Goal: Task Accomplishment & Management: Manage account settings

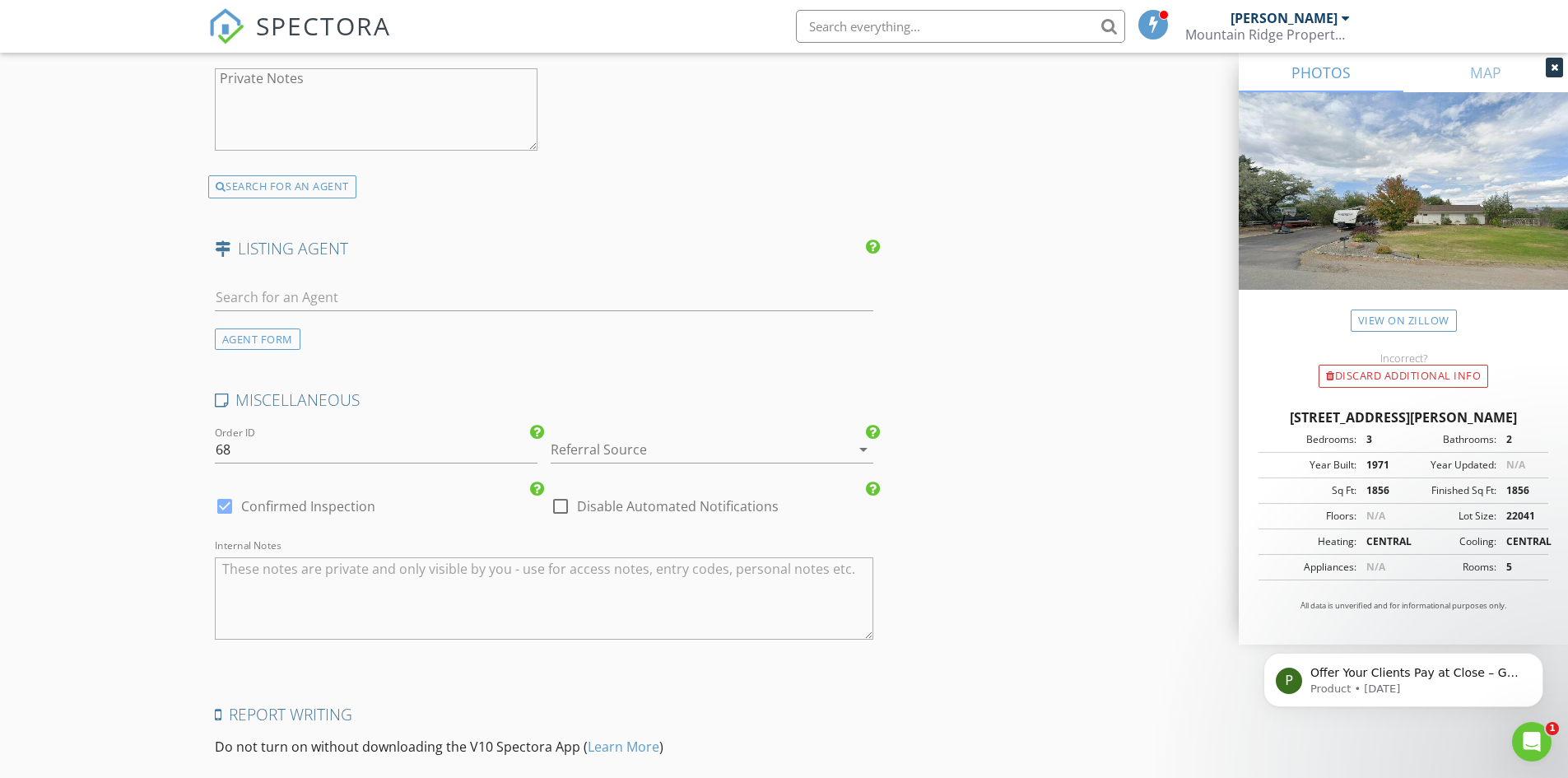
scroll to position [3208, 0]
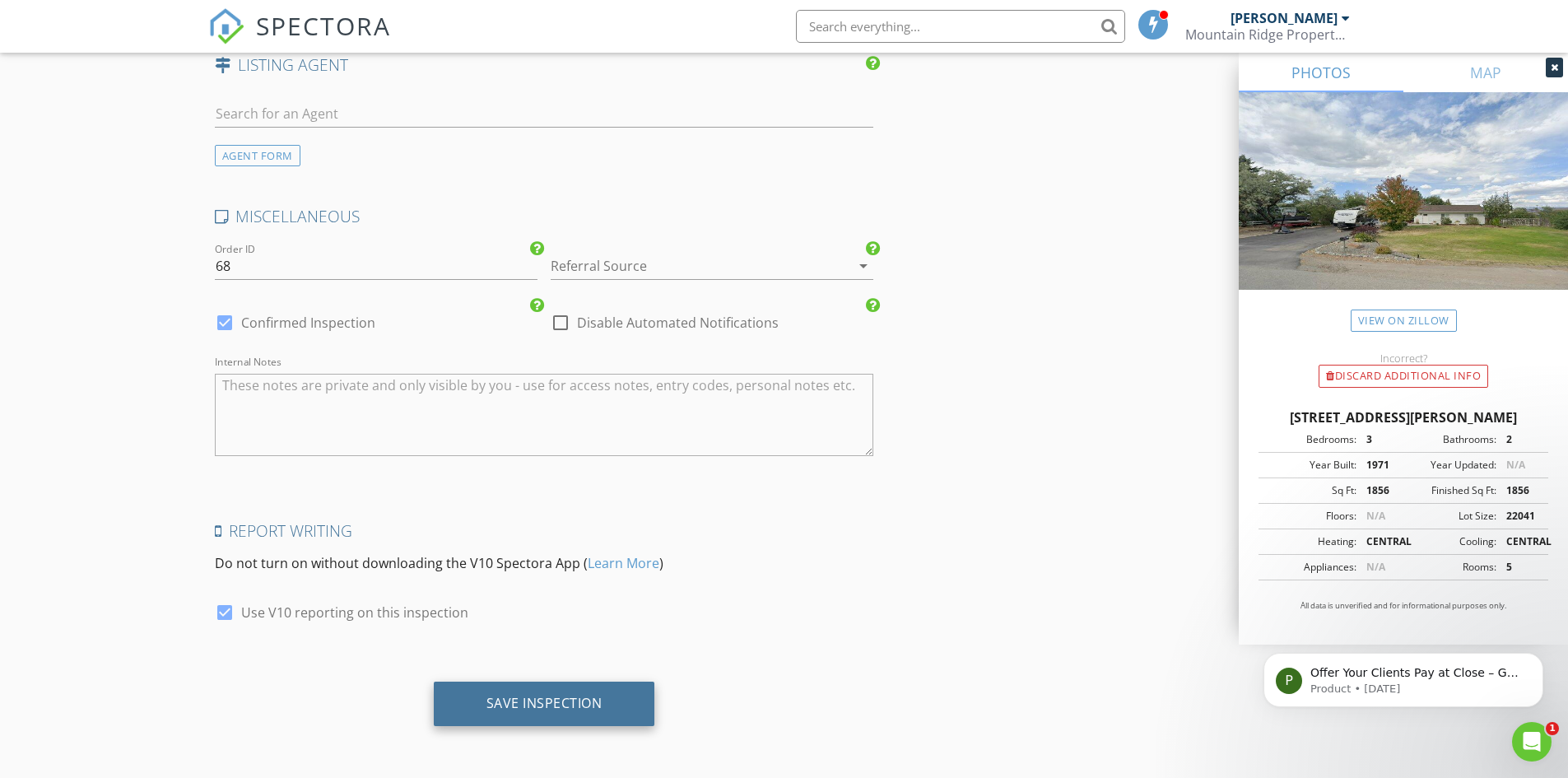
click at [526, 709] on div "Save Inspection" at bounding box center [544, 702] width 116 height 17
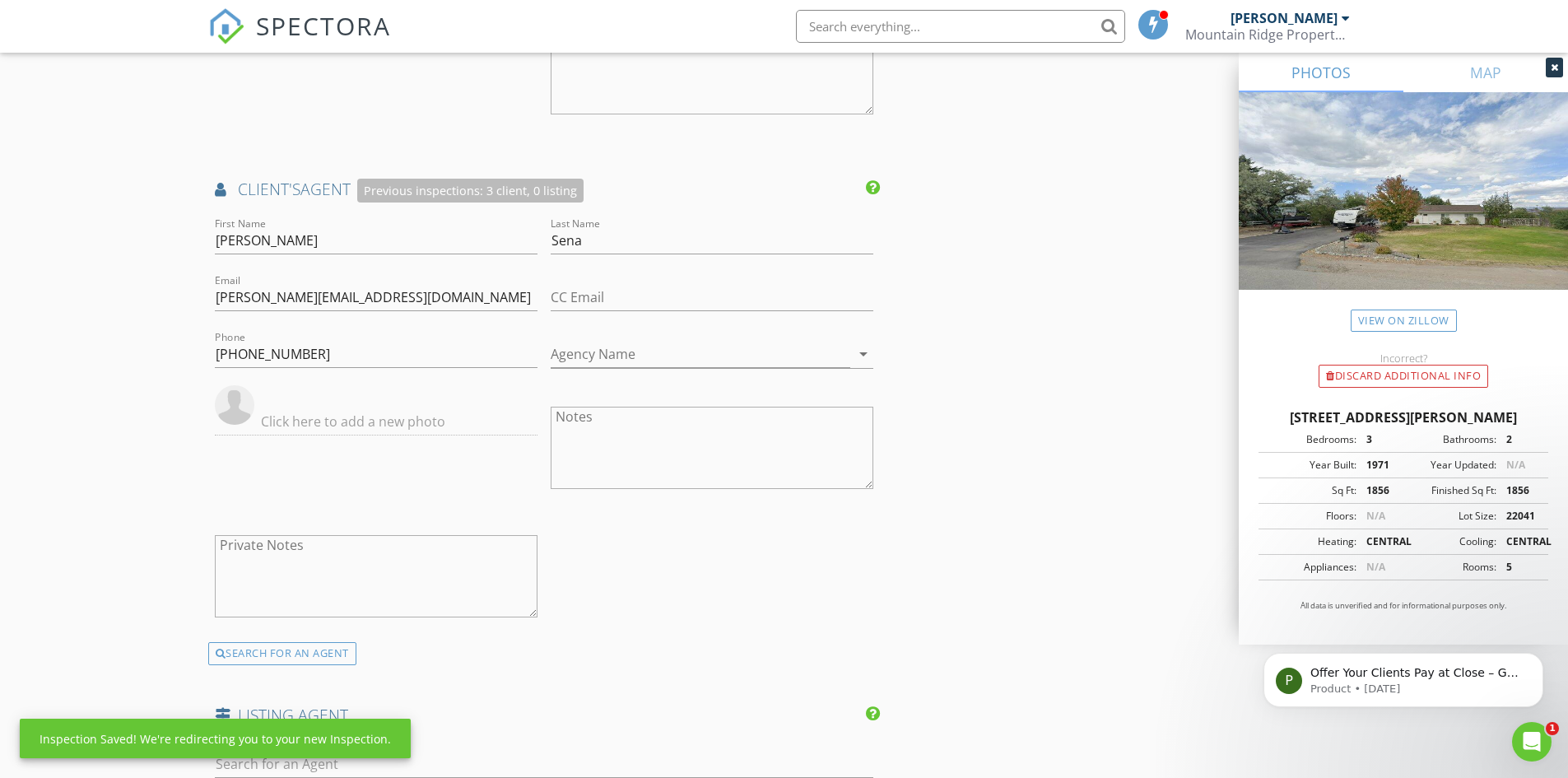
scroll to position [2549, 0]
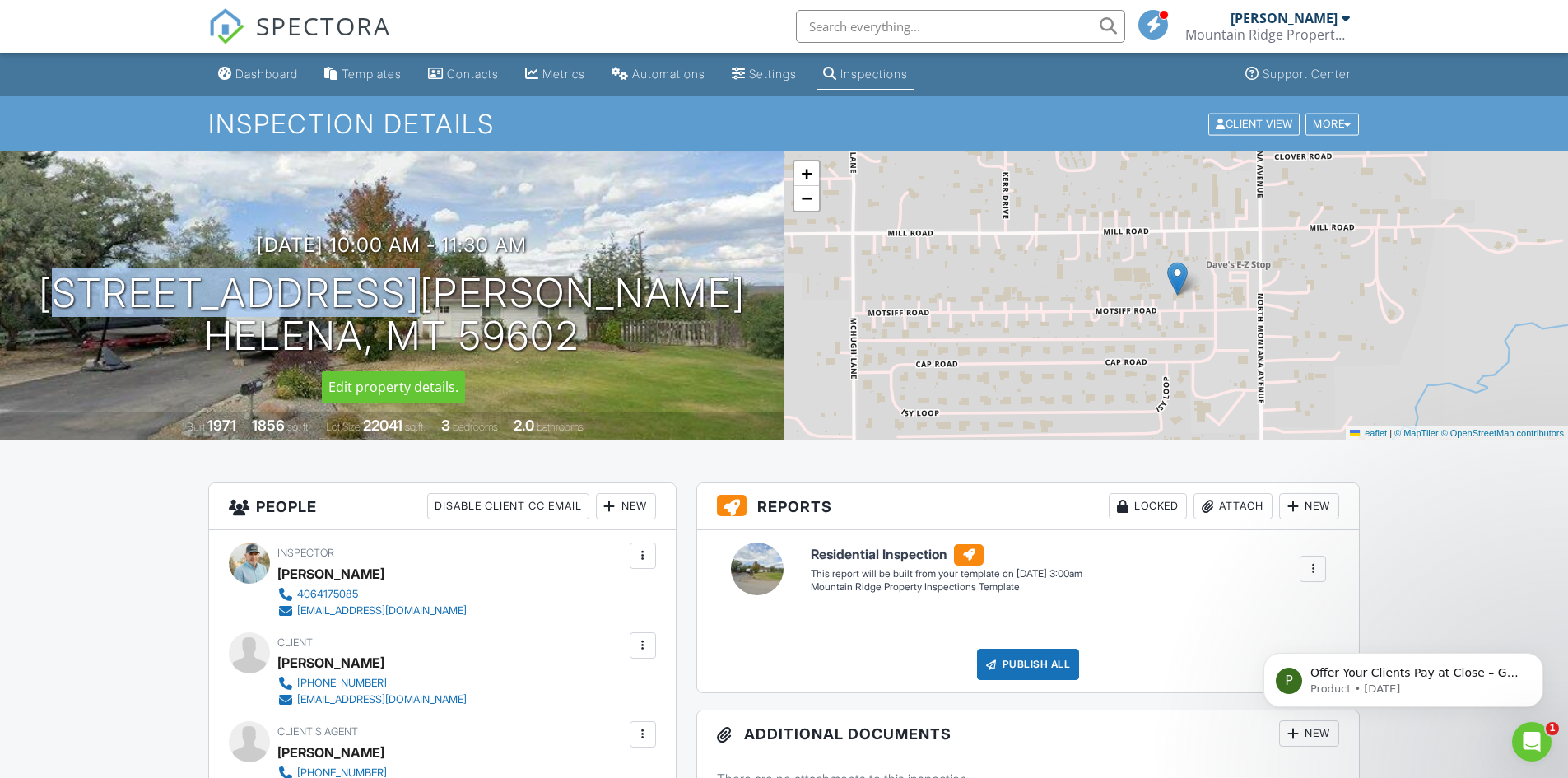
drag, startPoint x: 231, startPoint y: 294, endPoint x: 538, endPoint y: 285, distance: 307.1
click at [546, 286] on h1 "1120 Motsiff Rd Helena, MT 59602" at bounding box center [392, 315] width 707 height 87
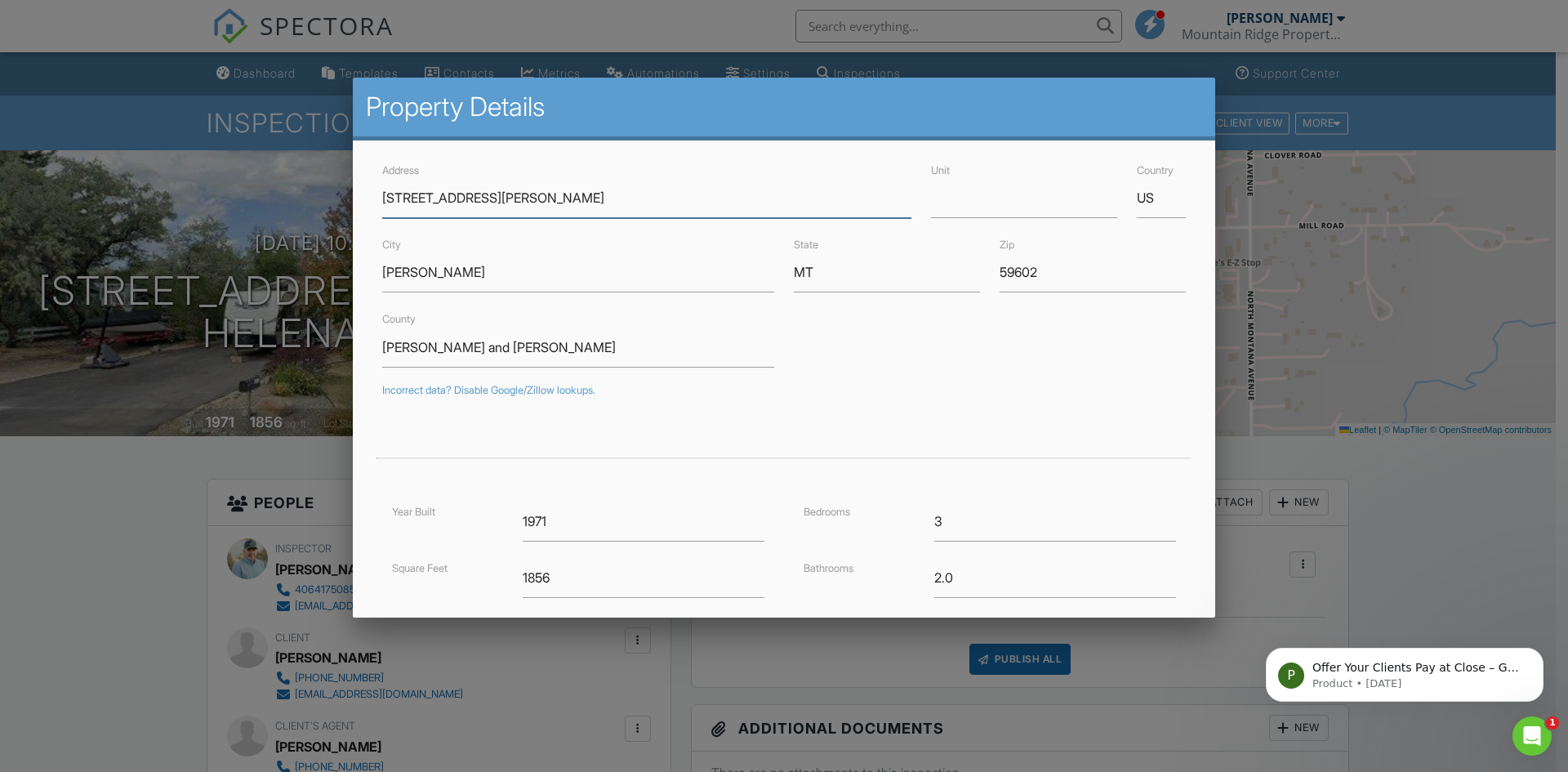
drag, startPoint x: 532, startPoint y: 282, endPoint x: 433, endPoint y: 194, distance: 132.5
click at [1385, 465] on div at bounding box center [784, 401] width 1568 height 965
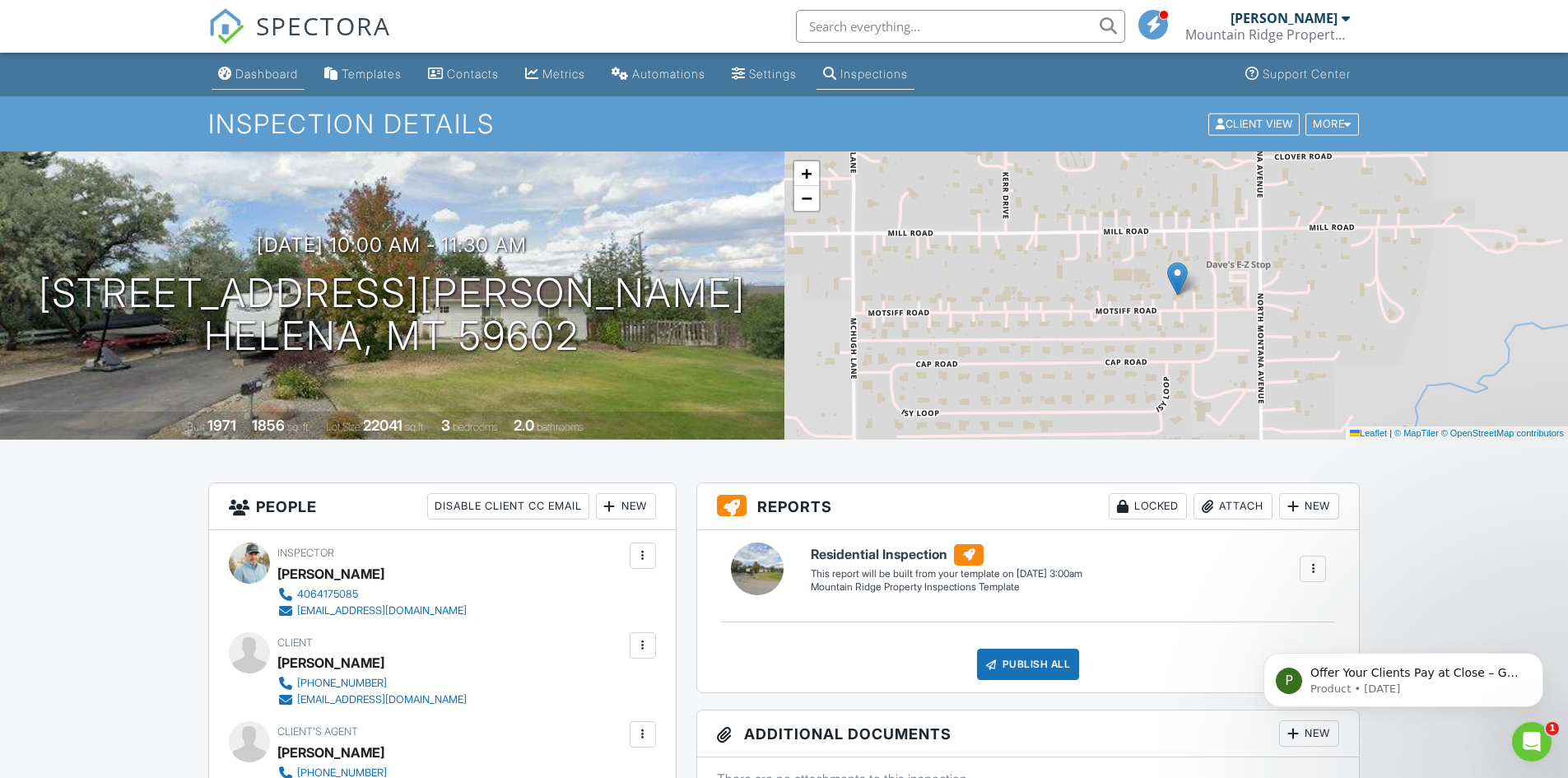
click at [277, 70] on div "Dashboard" at bounding box center [266, 73] width 62 height 14
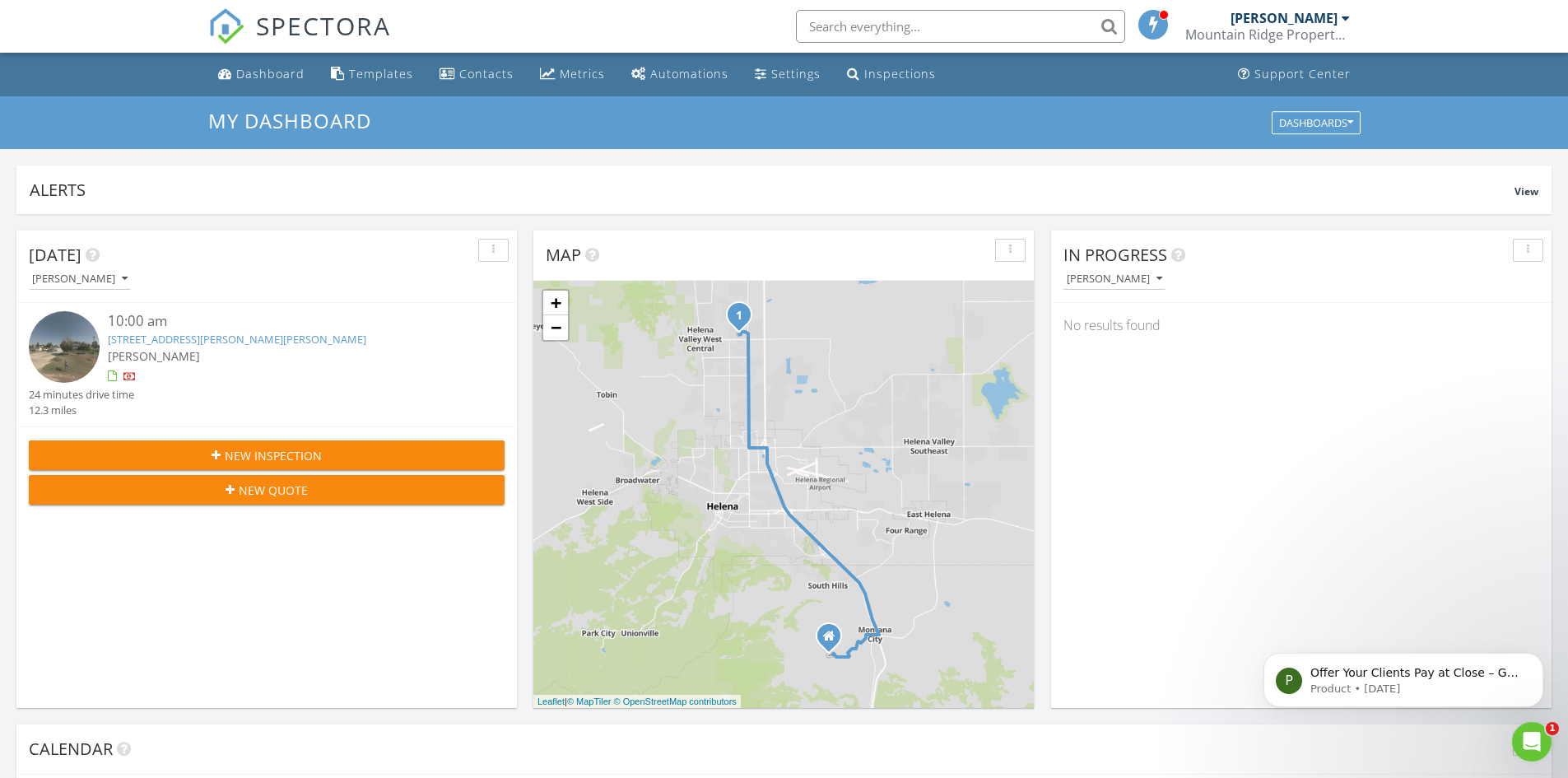
click at [98, 346] on img at bounding box center [64, 346] width 71 height 71
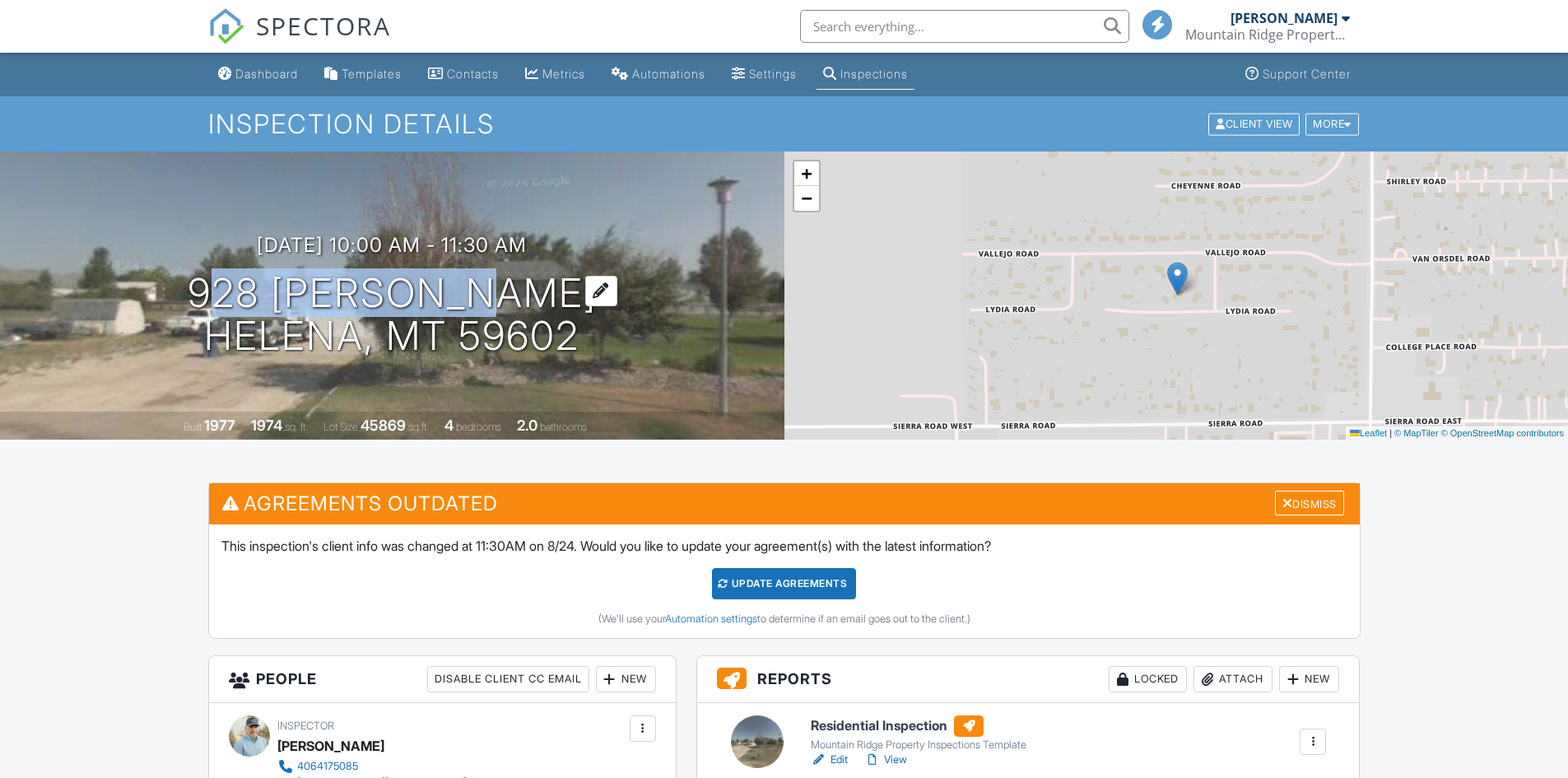
drag, startPoint x: 276, startPoint y: 292, endPoint x: 514, endPoint y: 286, distance: 238.1
click at [515, 287] on h1 "928 Lydia Rd Helena, MT 59602" at bounding box center [392, 315] width 410 height 87
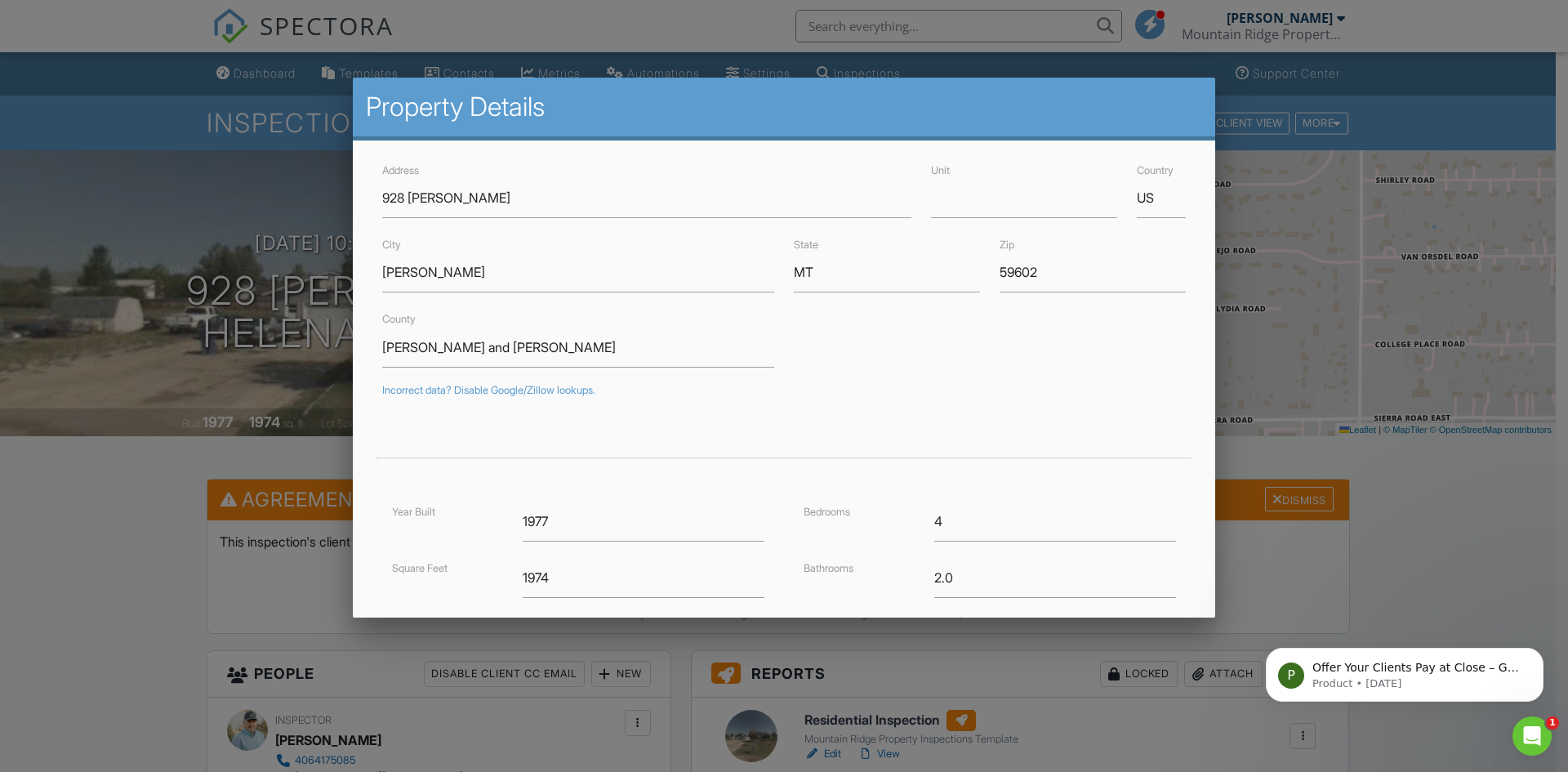
drag, startPoint x: 1433, startPoint y: 500, endPoint x: 1422, endPoint y: 485, distance: 18.6
click at [1432, 498] on div at bounding box center [784, 401] width 1568 height 965
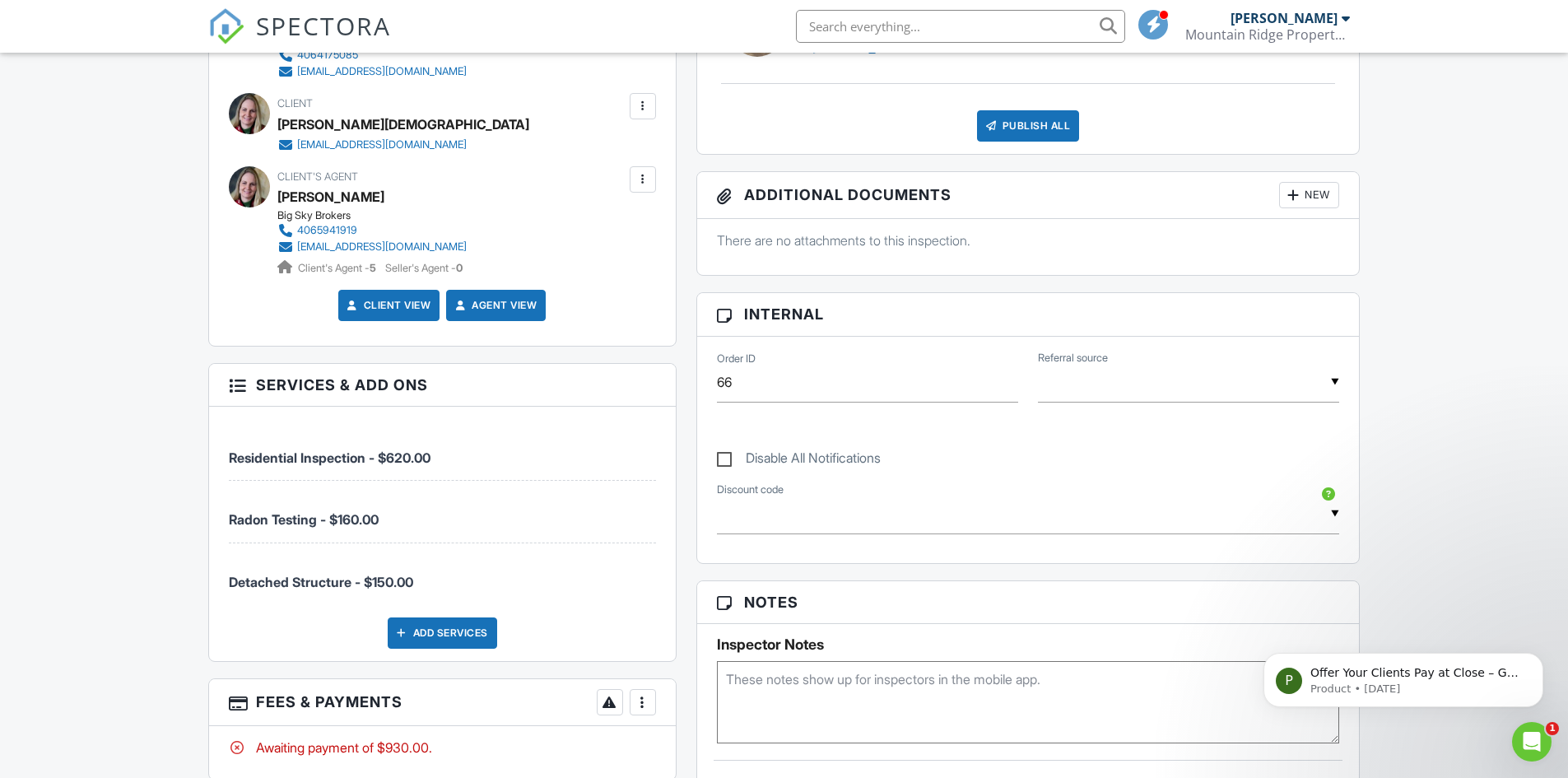
scroll to position [741, 0]
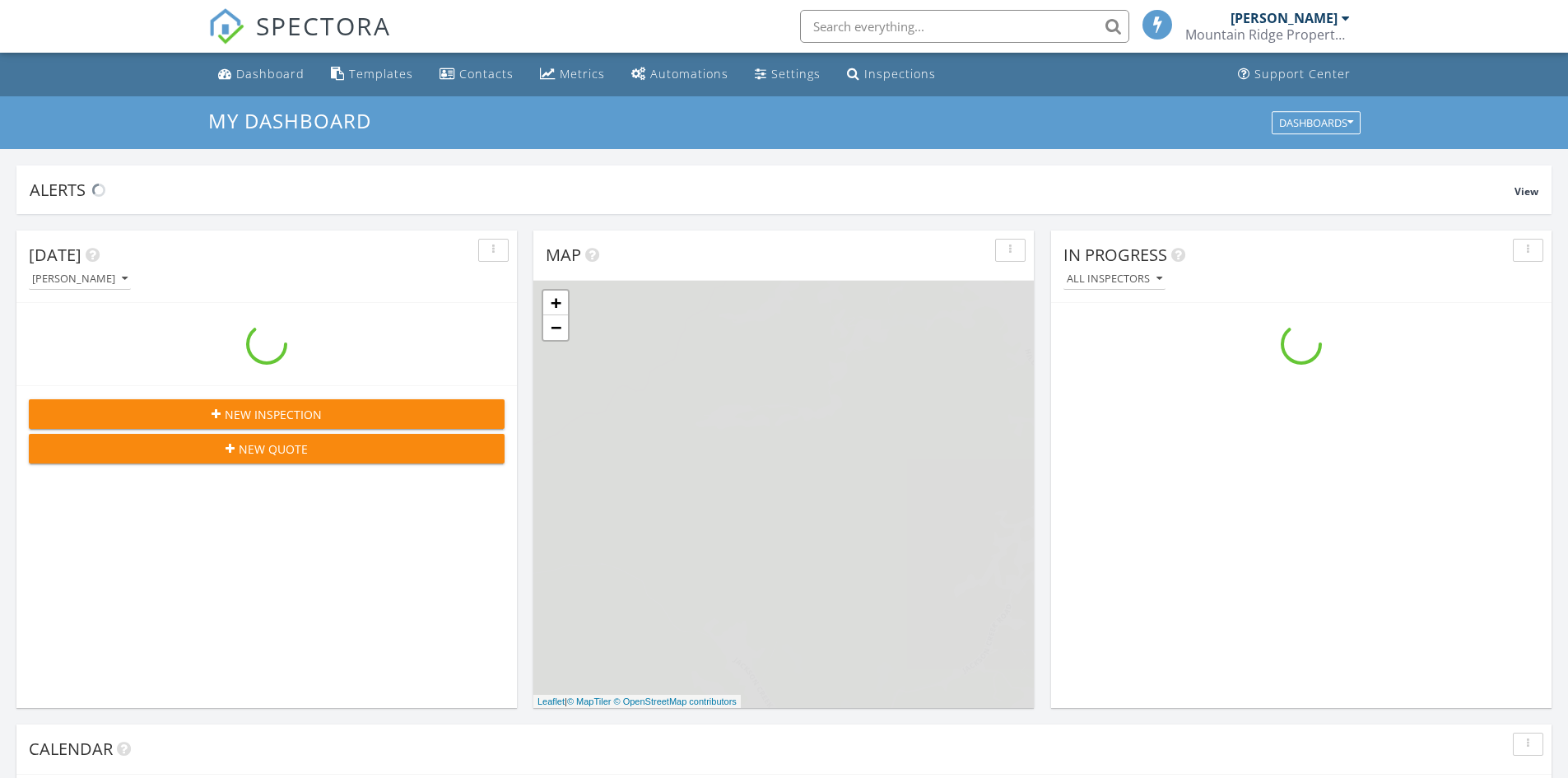
scroll to position [1523, 1593]
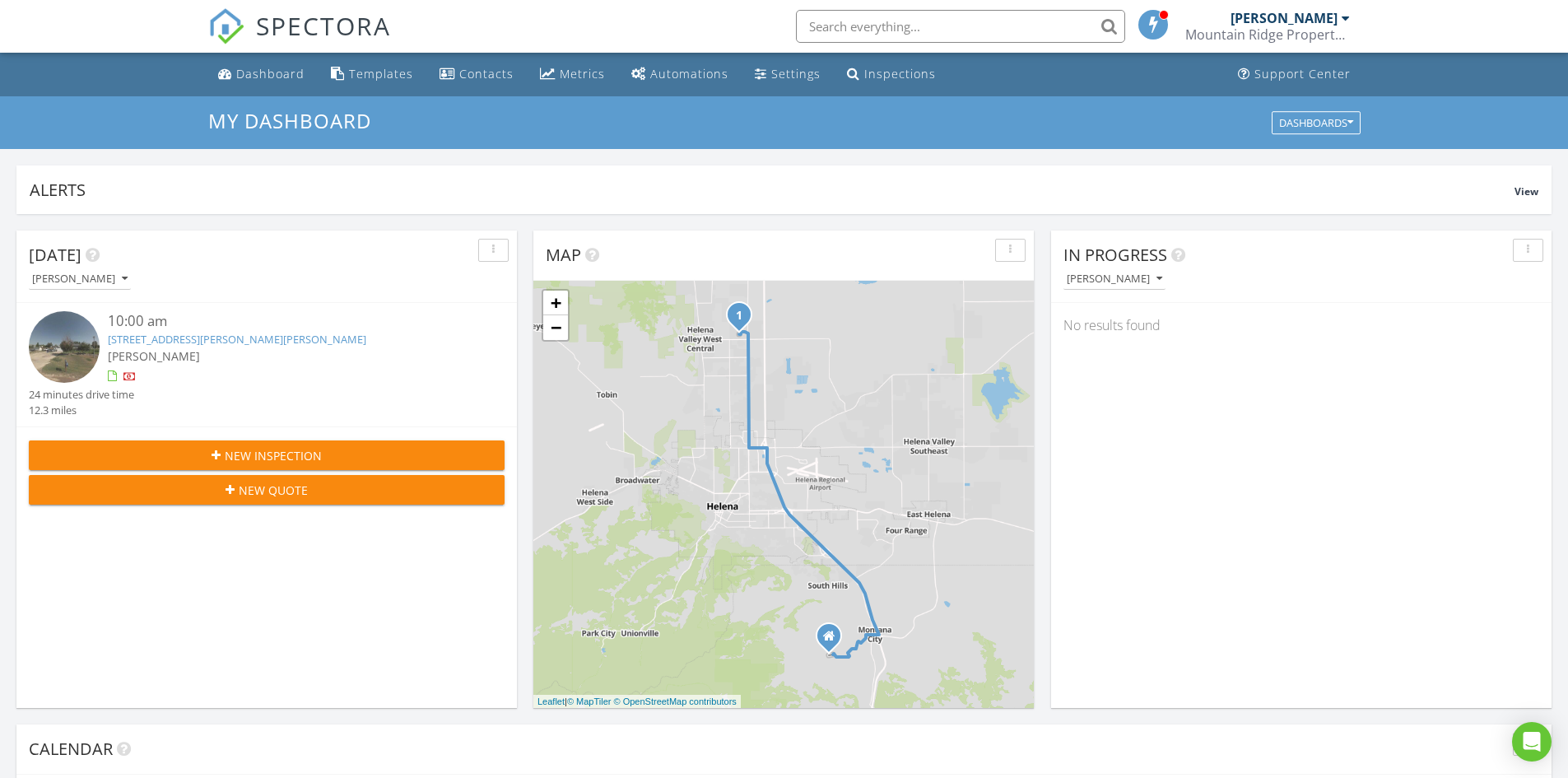
click at [59, 339] on img at bounding box center [64, 346] width 71 height 71
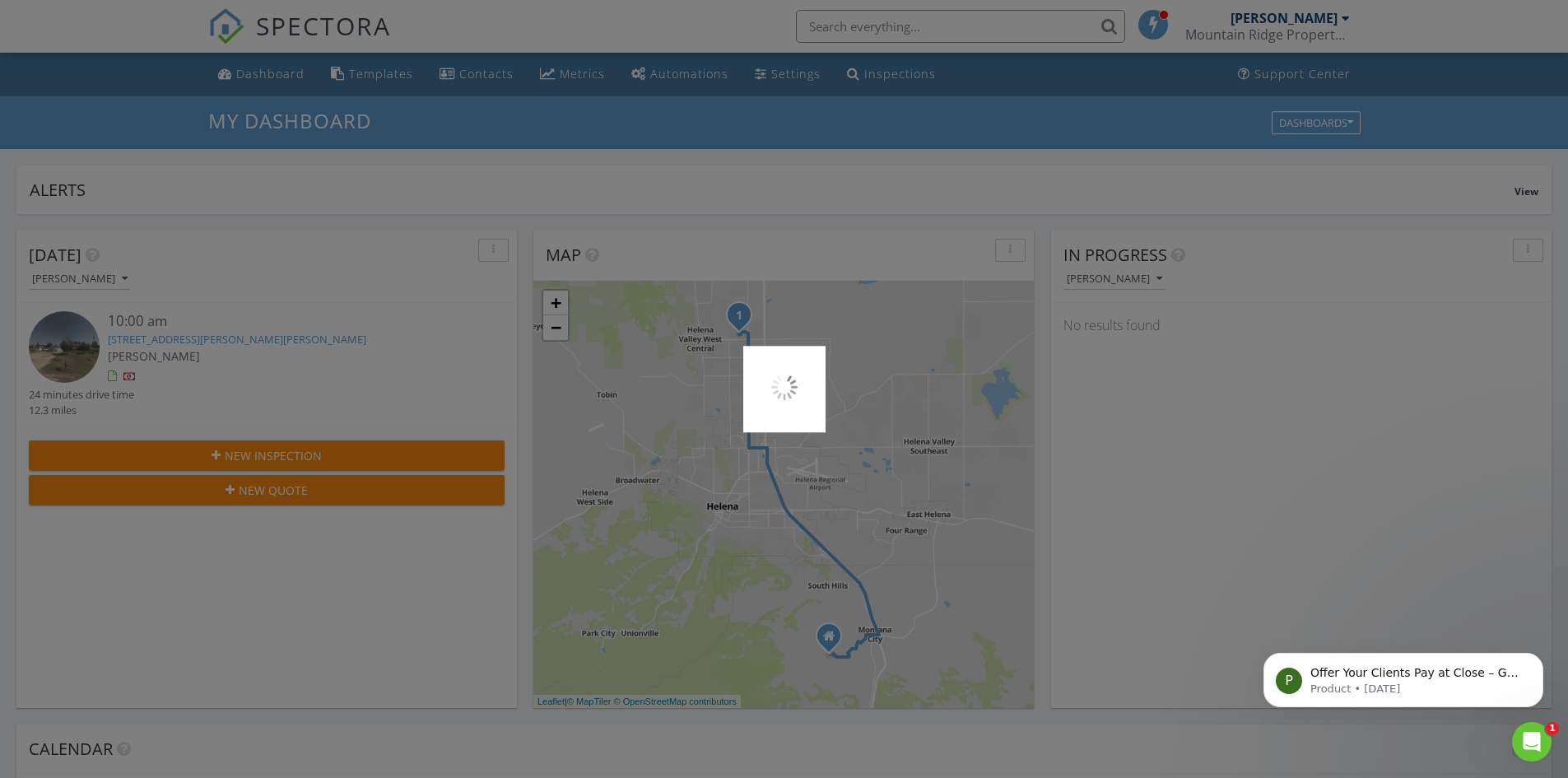
scroll to position [0, 0]
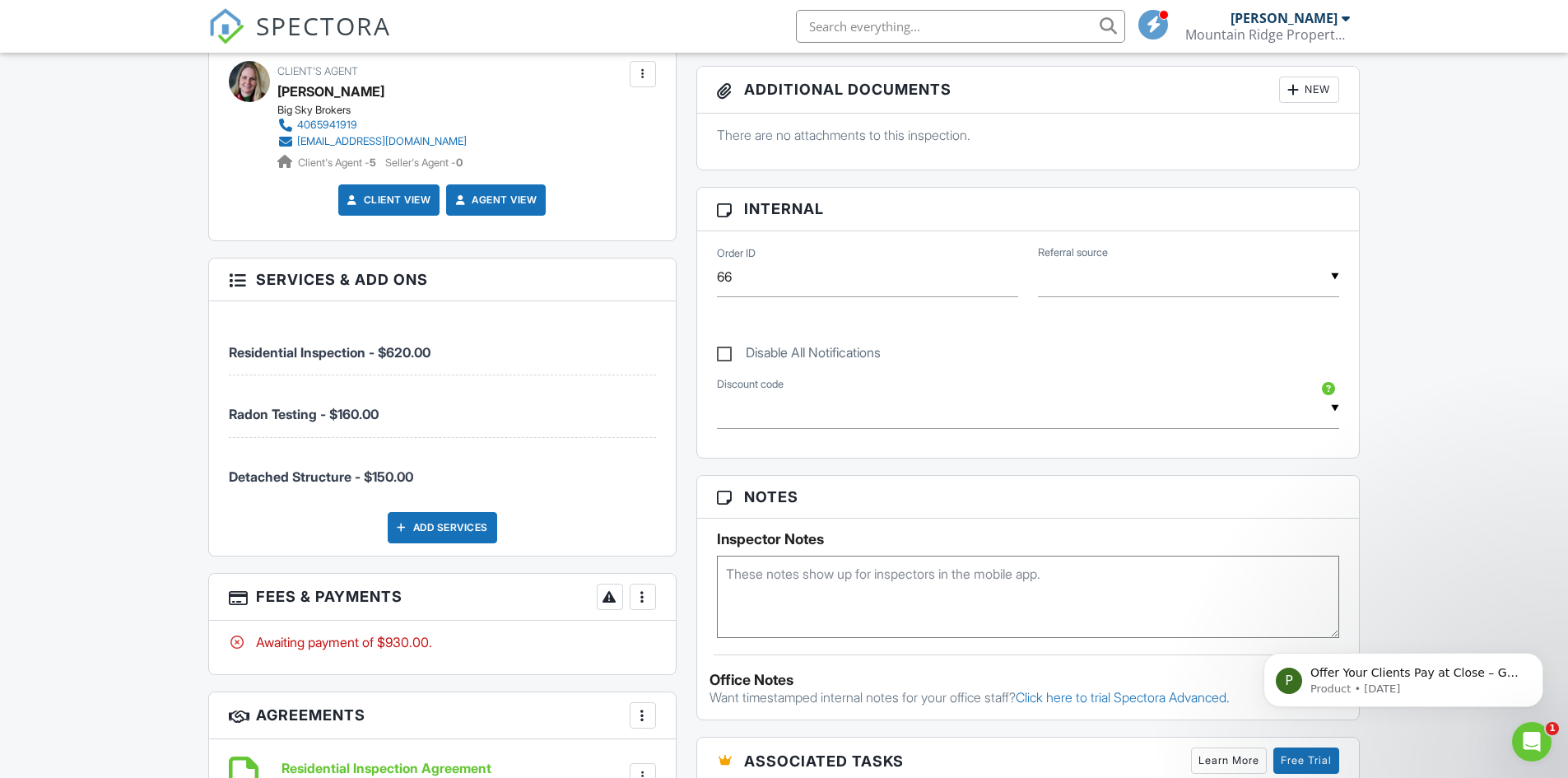
scroll to position [823, 0]
